Goal: Information Seeking & Learning: Find specific fact

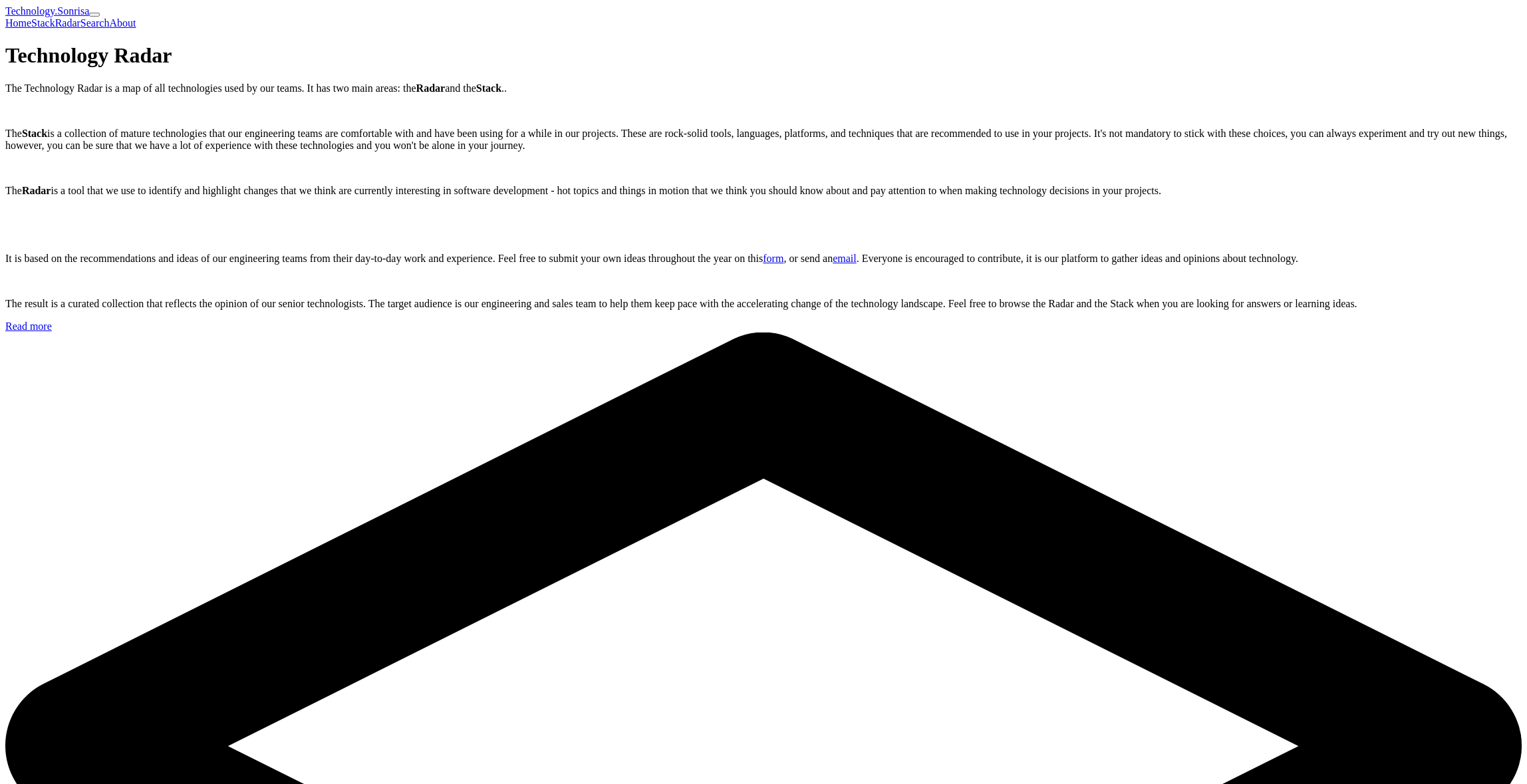
click at [55, 17] on link "Stack" at bounding box center [44, 23] width 24 height 11
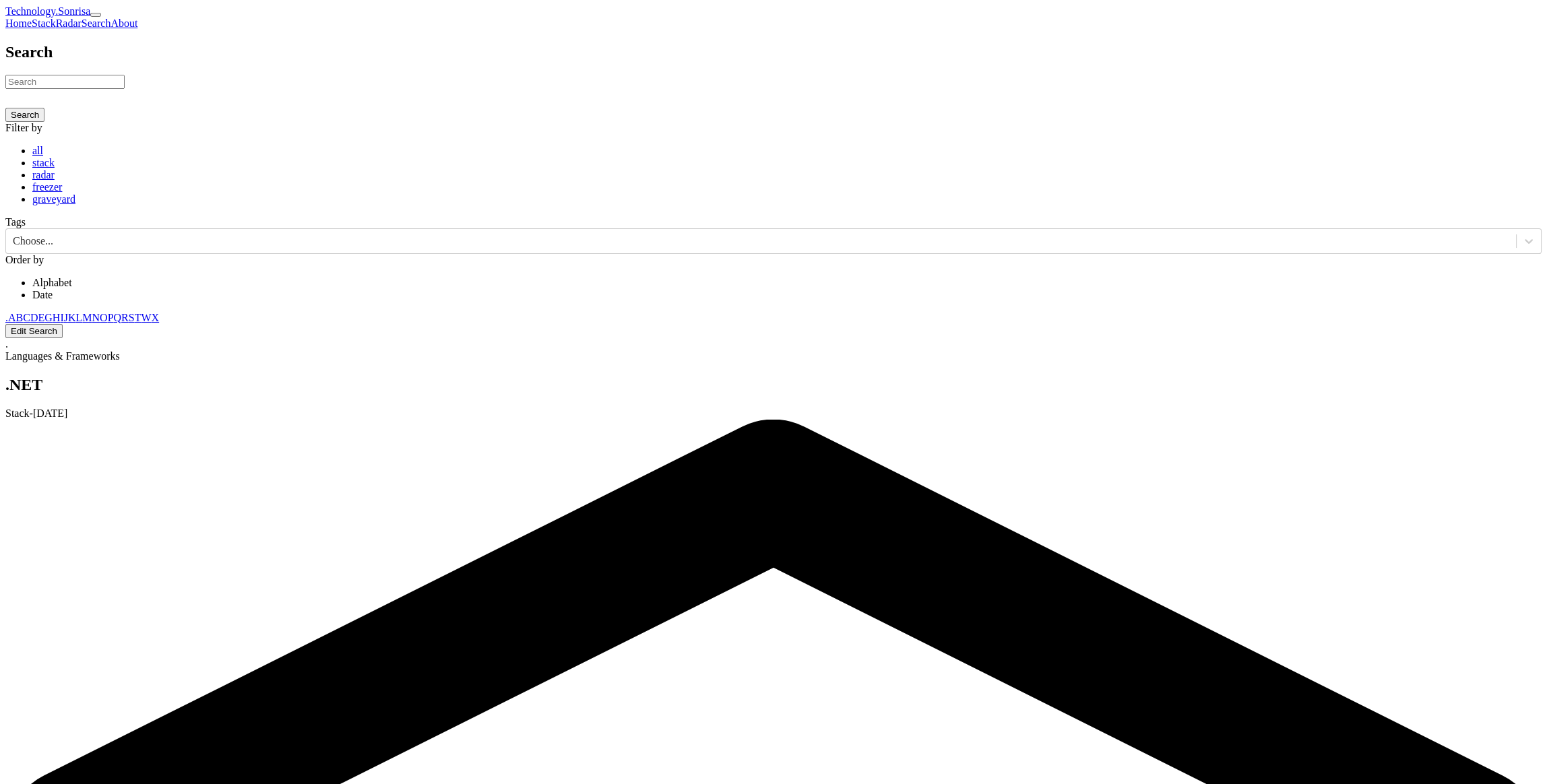
click at [81, 18] on link "Radar" at bounding box center [68, 23] width 26 height 11
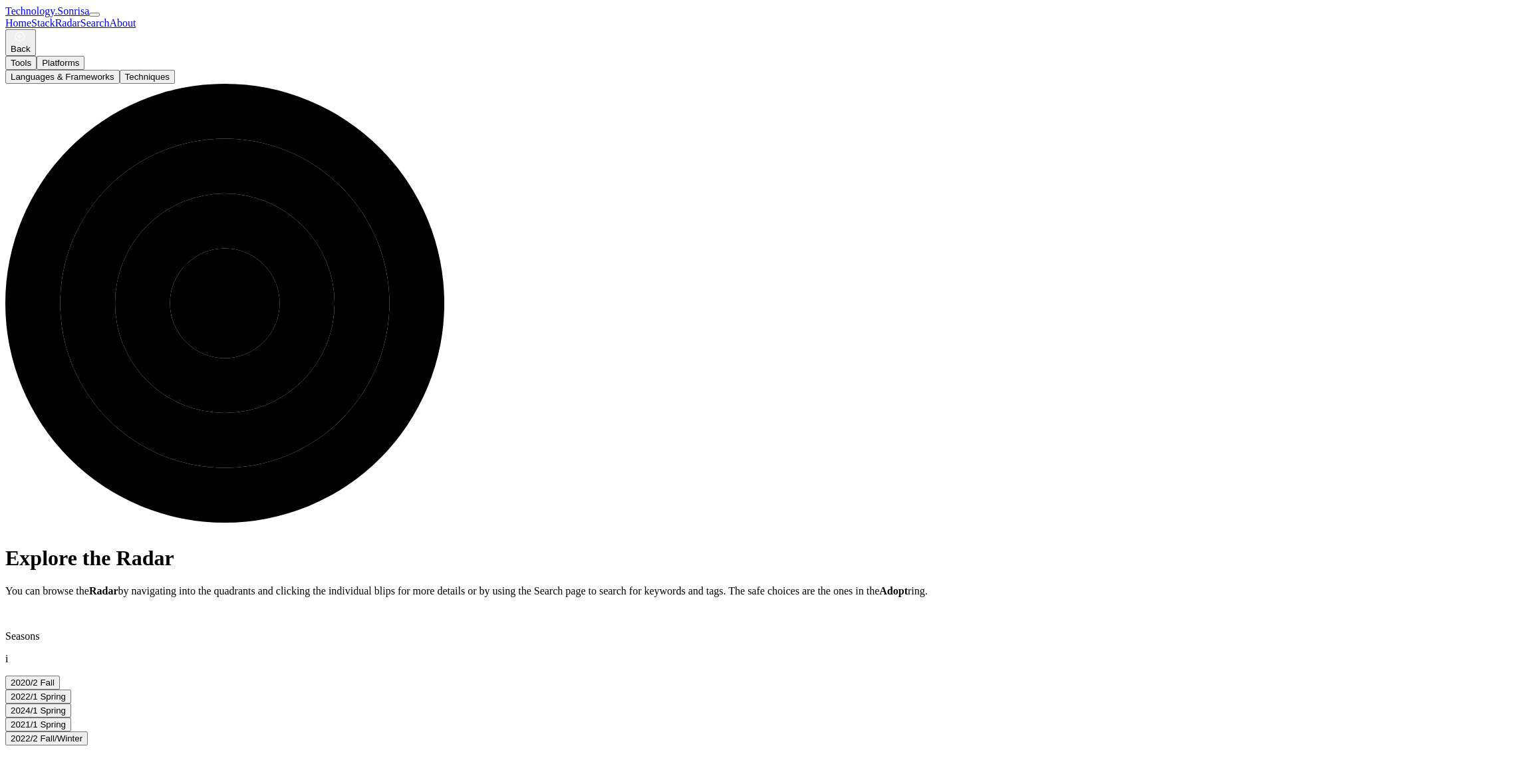
click at [175, 84] on button "Techniques" at bounding box center [147, 77] width 55 height 14
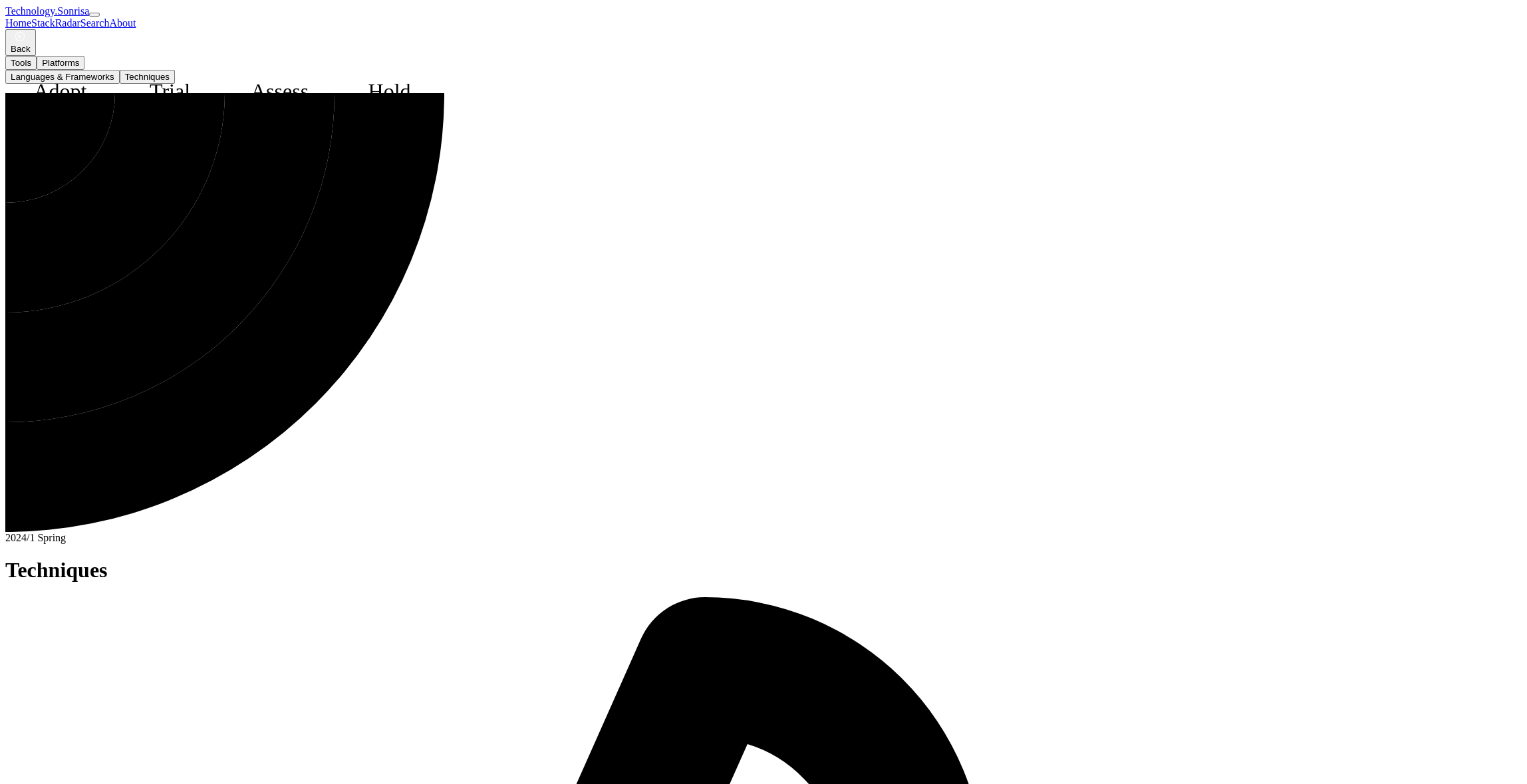
click at [29, 117] on icon at bounding box center [18, 106] width 21 height 20
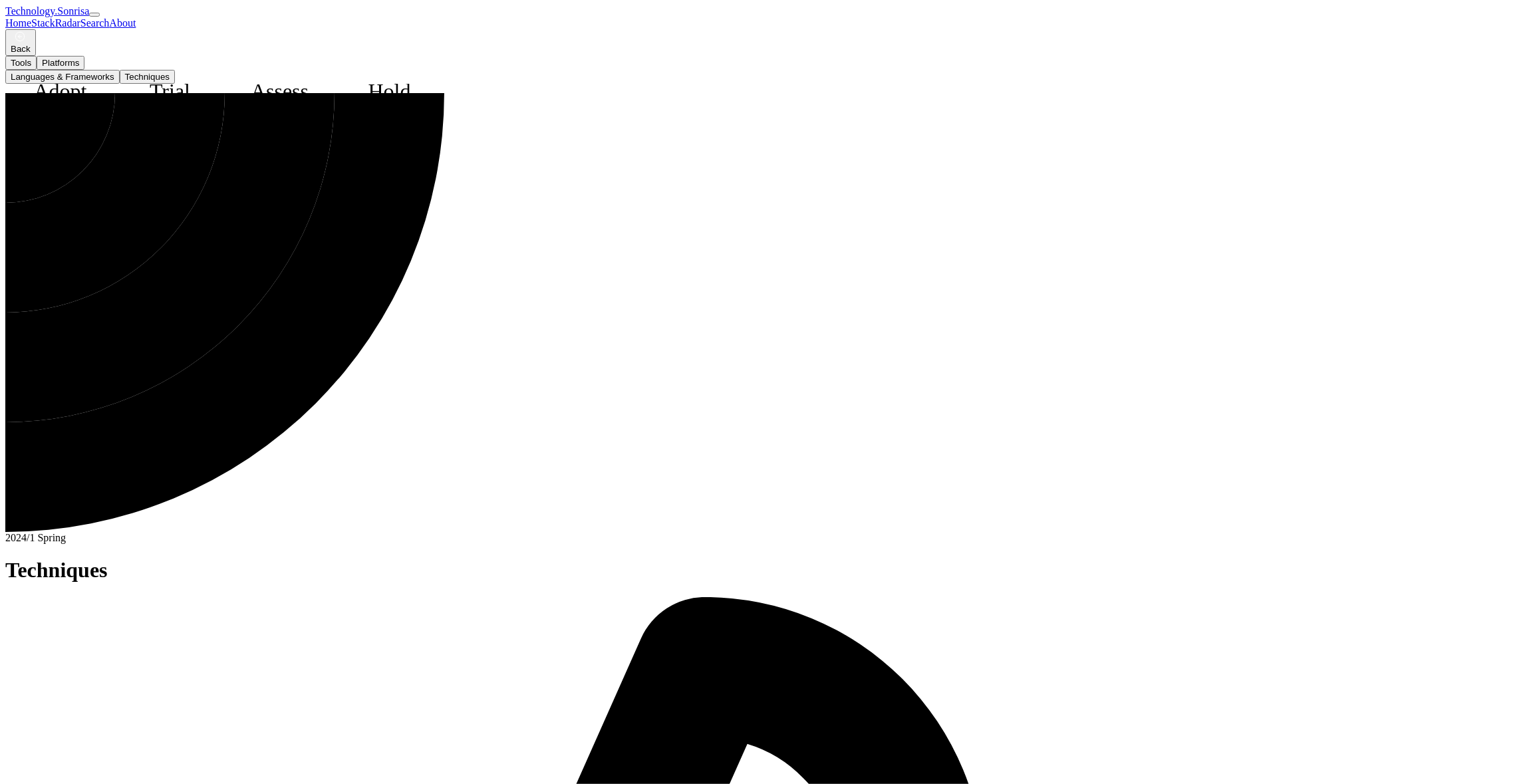
drag, startPoint x: 925, startPoint y: 337, endPoint x: 1018, endPoint y: 344, distance: 93.3
drag, startPoint x: 1013, startPoint y: 333, endPoint x: 1002, endPoint y: 333, distance: 11.0
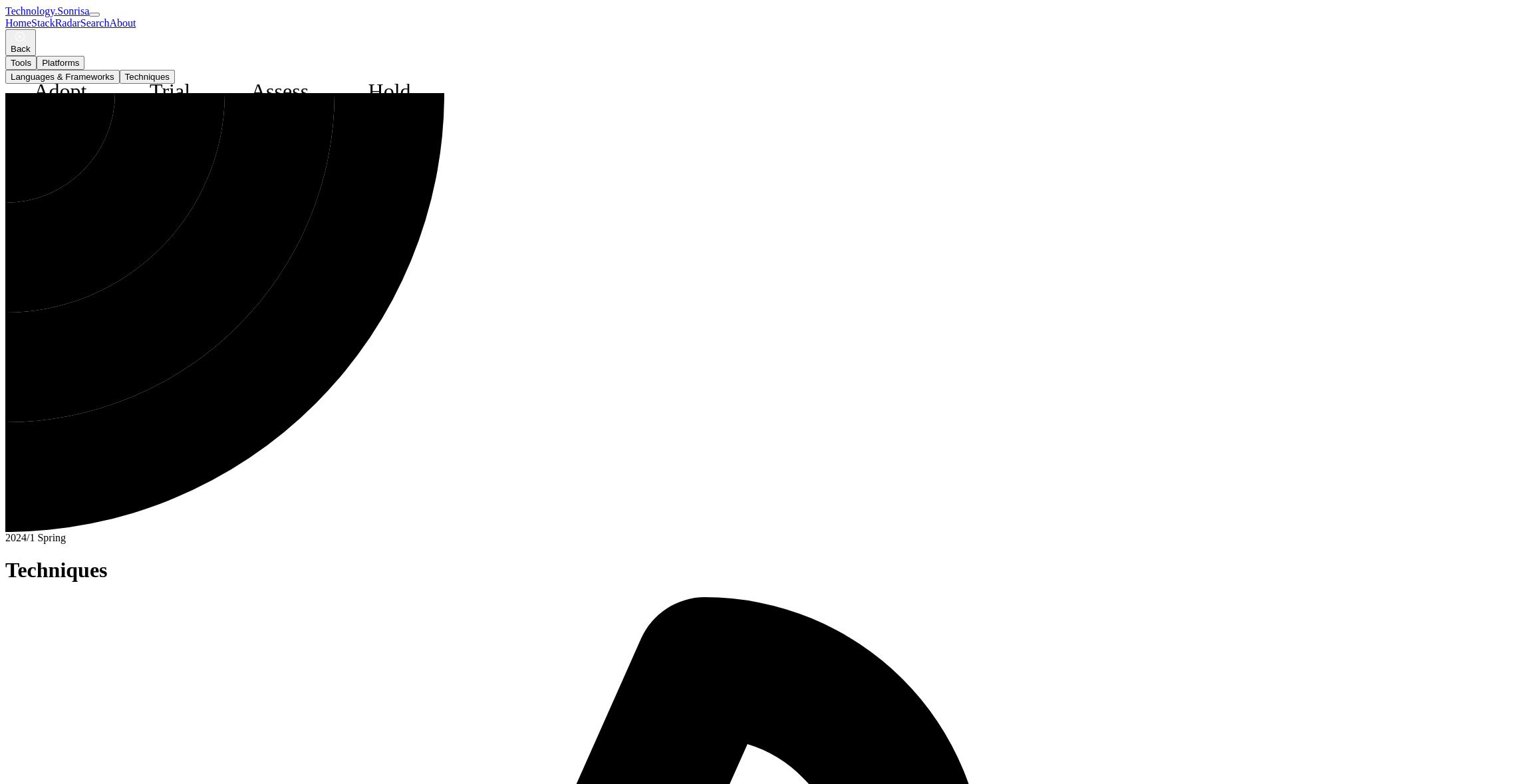
click at [110, 17] on link "Search" at bounding box center [95, 23] width 30 height 11
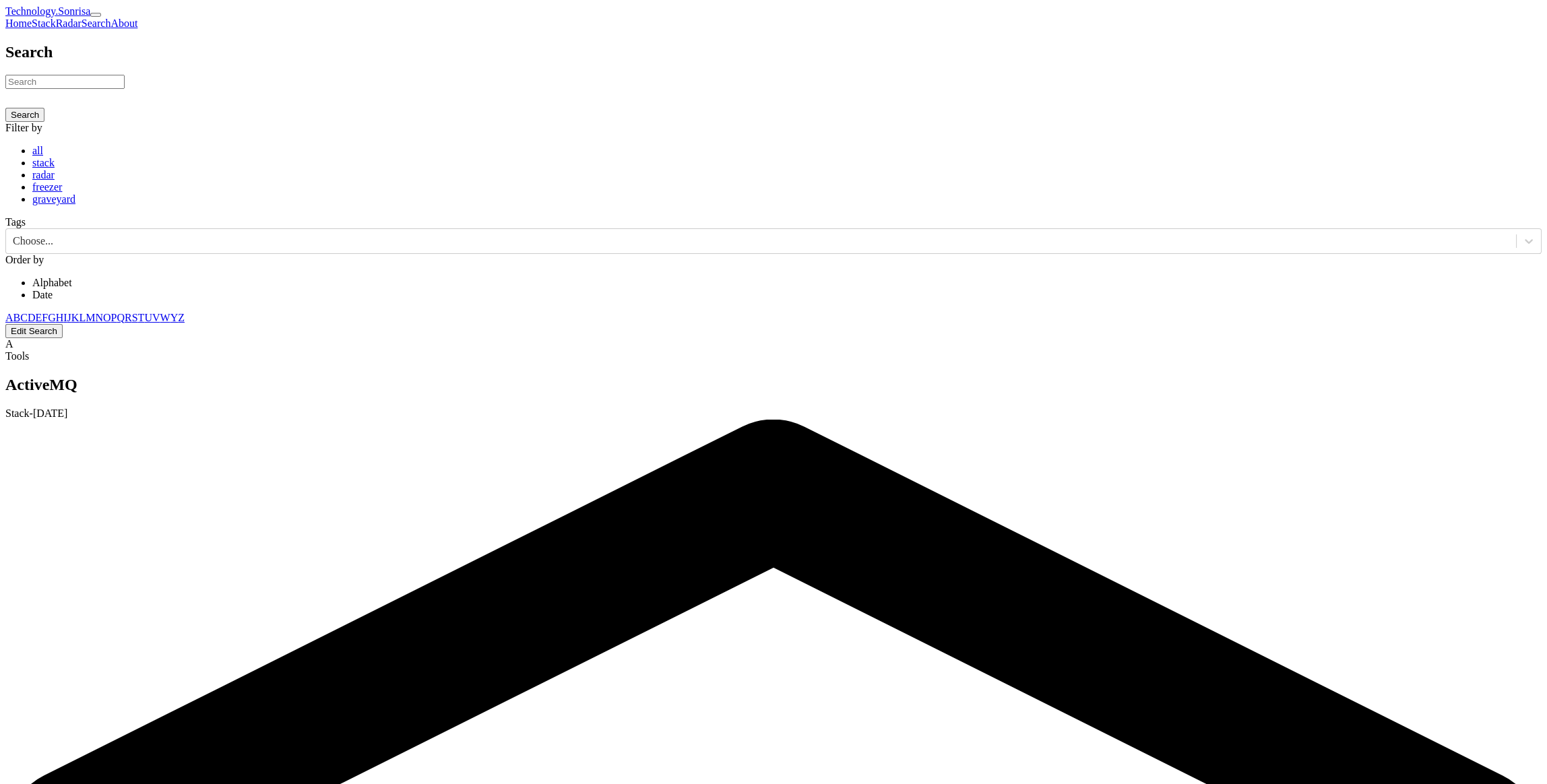
click at [124, 89] on input at bounding box center [64, 82] width 119 height 14
type input "enterprise"
click at [5, 108] on button "Search" at bounding box center [25, 115] width 39 height 14
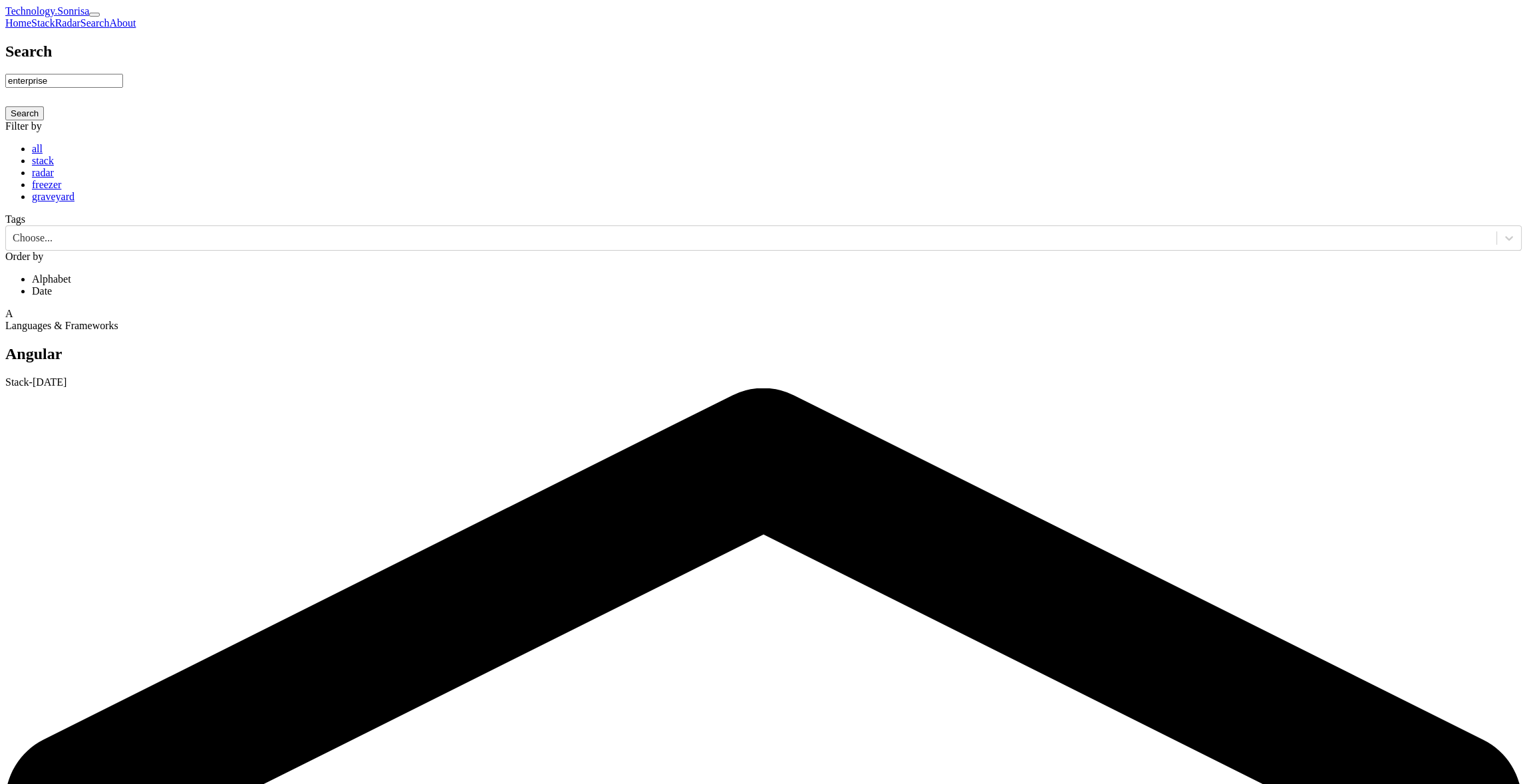
drag, startPoint x: 771, startPoint y: 126, endPoint x: 515, endPoint y: 122, distance: 256.0
click at [515, 120] on form "enterprise Search" at bounding box center [764, 97] width 1517 height 46
click at [1326, 148] on div "Search Search Filter by all stack radar freezer graveyard Tags Choose... Order …" at bounding box center [764, 170] width 1517 height 255
